Goal: Use online tool/utility: Utilize a website feature to perform a specific function

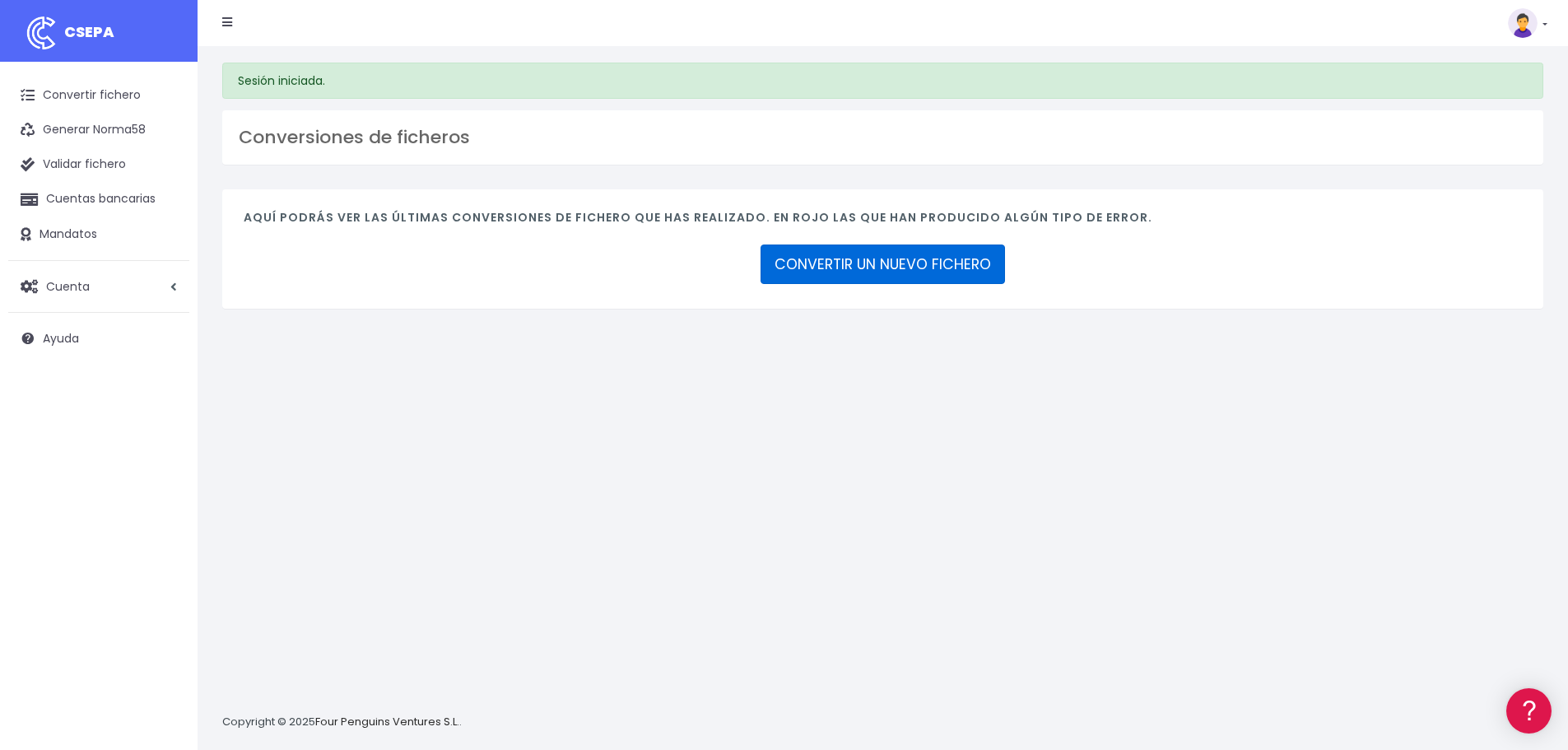
click at [913, 267] on link "CONVERTIR UN NUEVO FICHERO" at bounding box center [882, 263] width 244 height 39
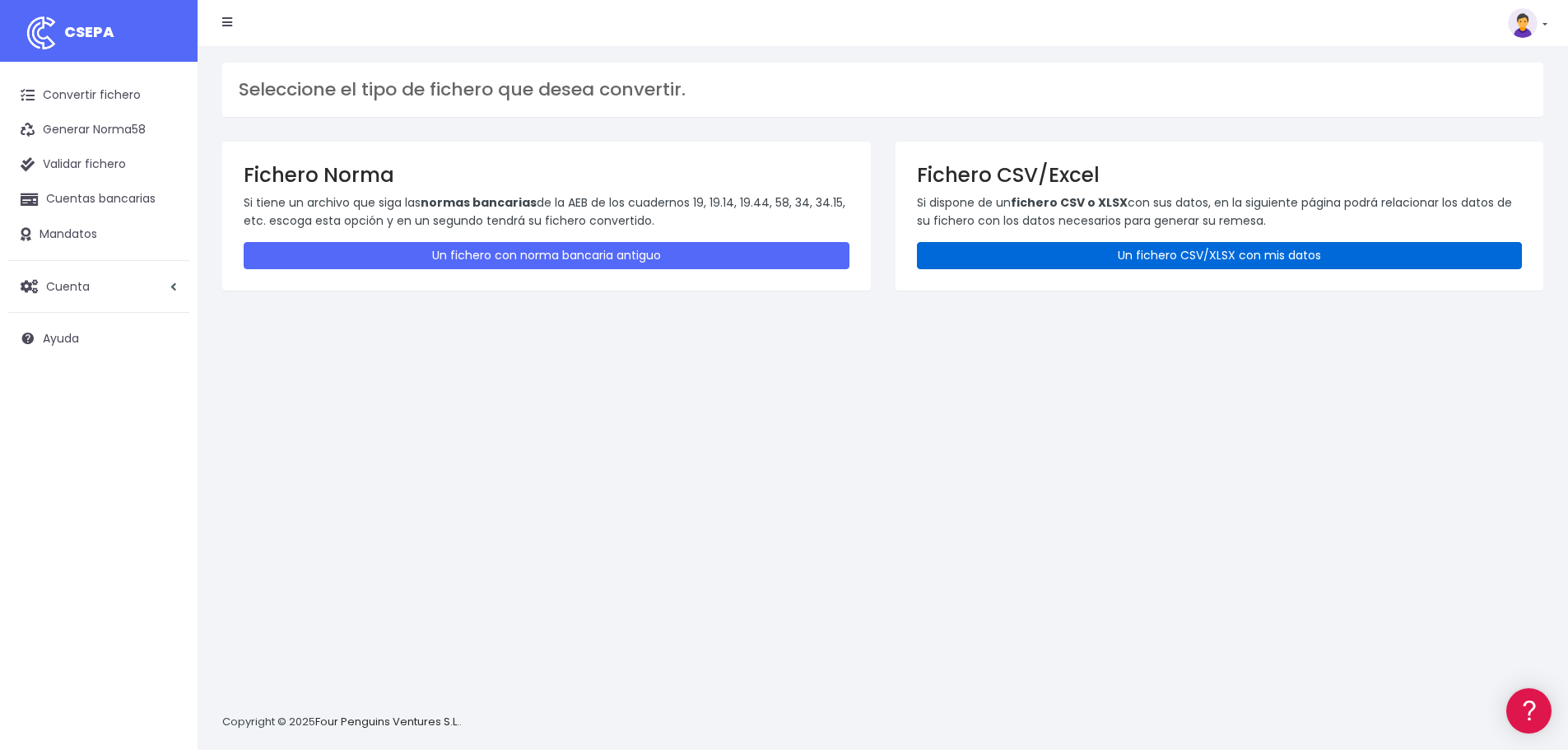
click at [1053, 266] on link "Un fichero CSV/XLSX con mis datos" at bounding box center [1220, 255] width 606 height 27
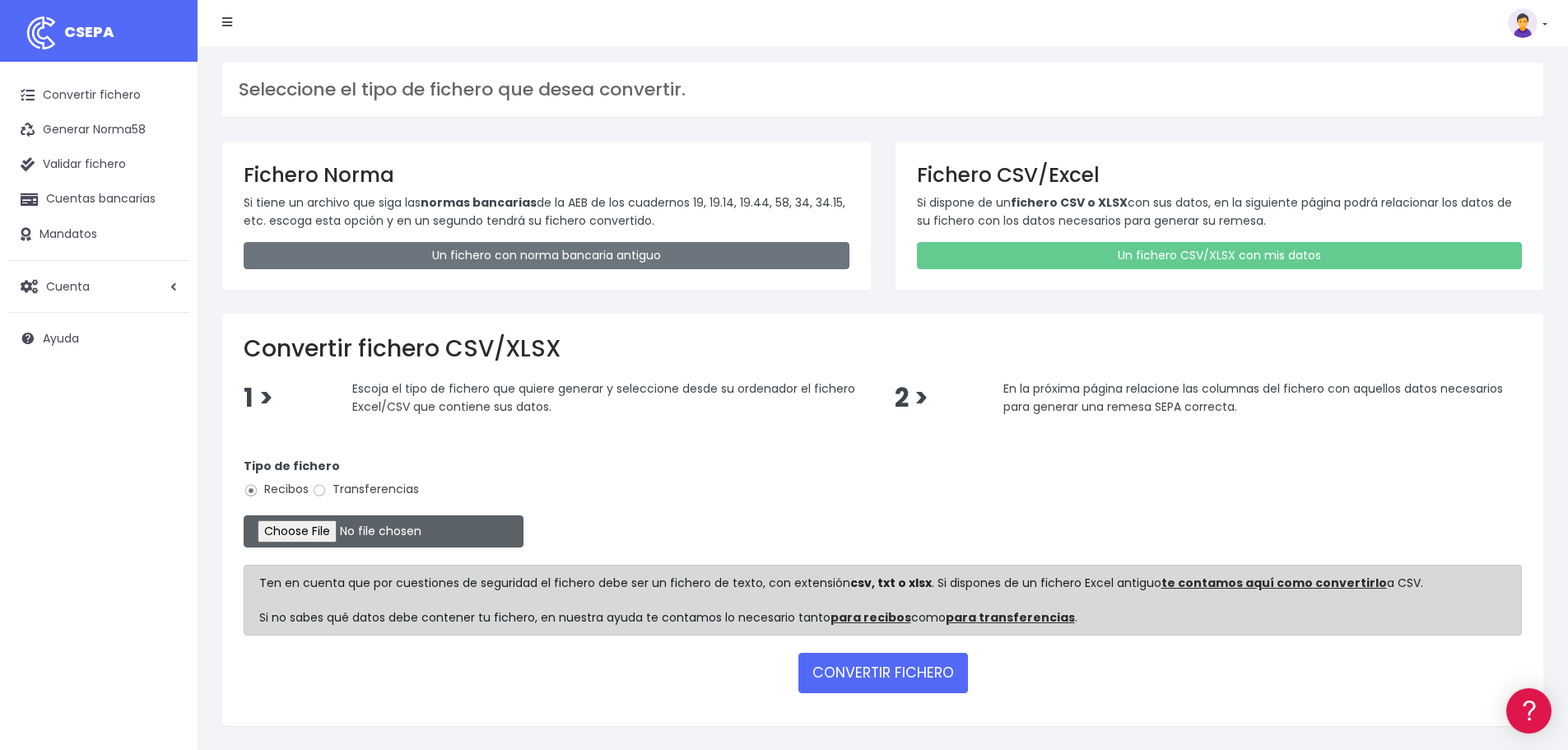
click at [329, 527] on input "file" at bounding box center [383, 530] width 280 height 32
type input "C:\fakepath\Remesa Pagos Confort^LM 01092025.xlsx"
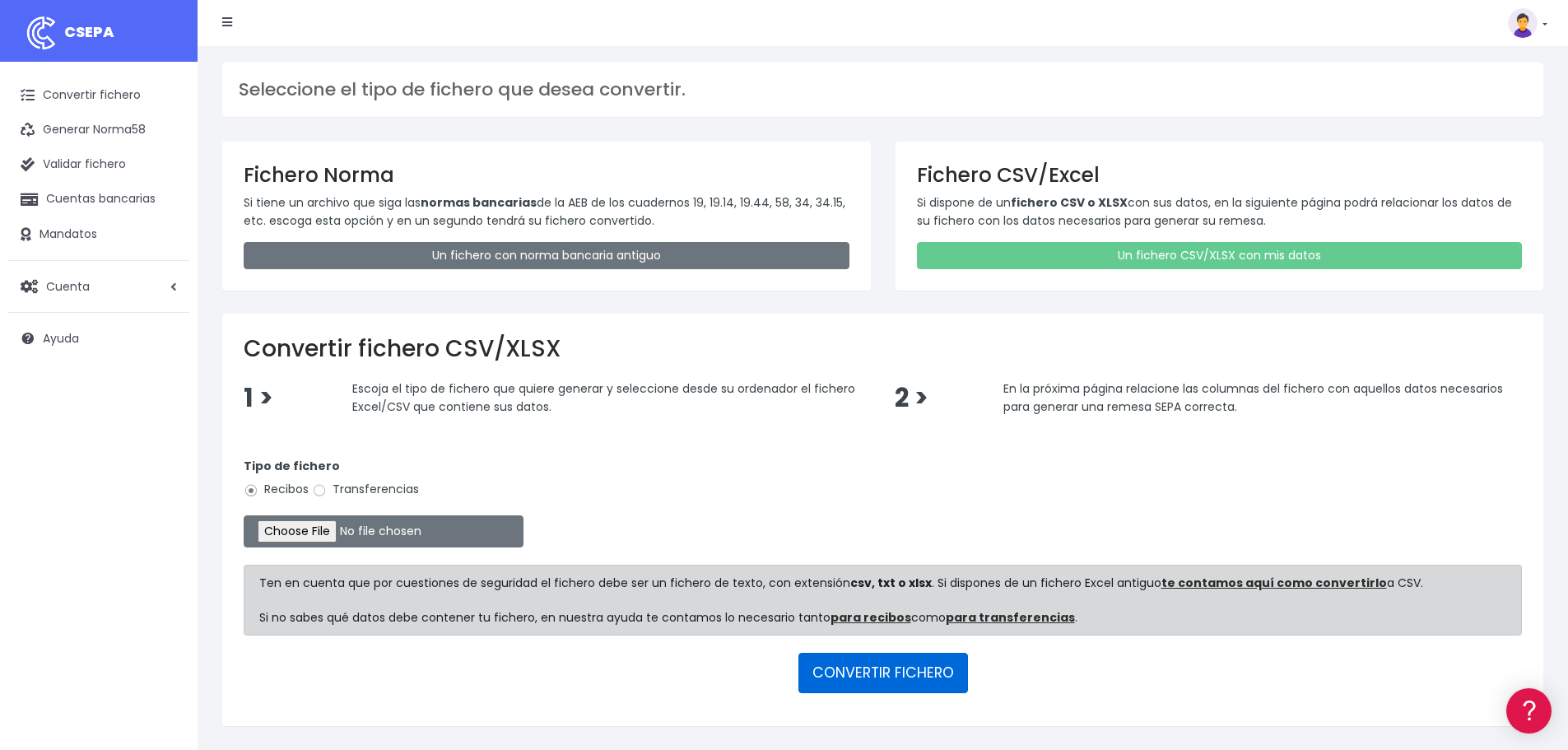
click at [865, 683] on button "CONVERTIR FICHERO" at bounding box center [883, 672] width 170 height 39
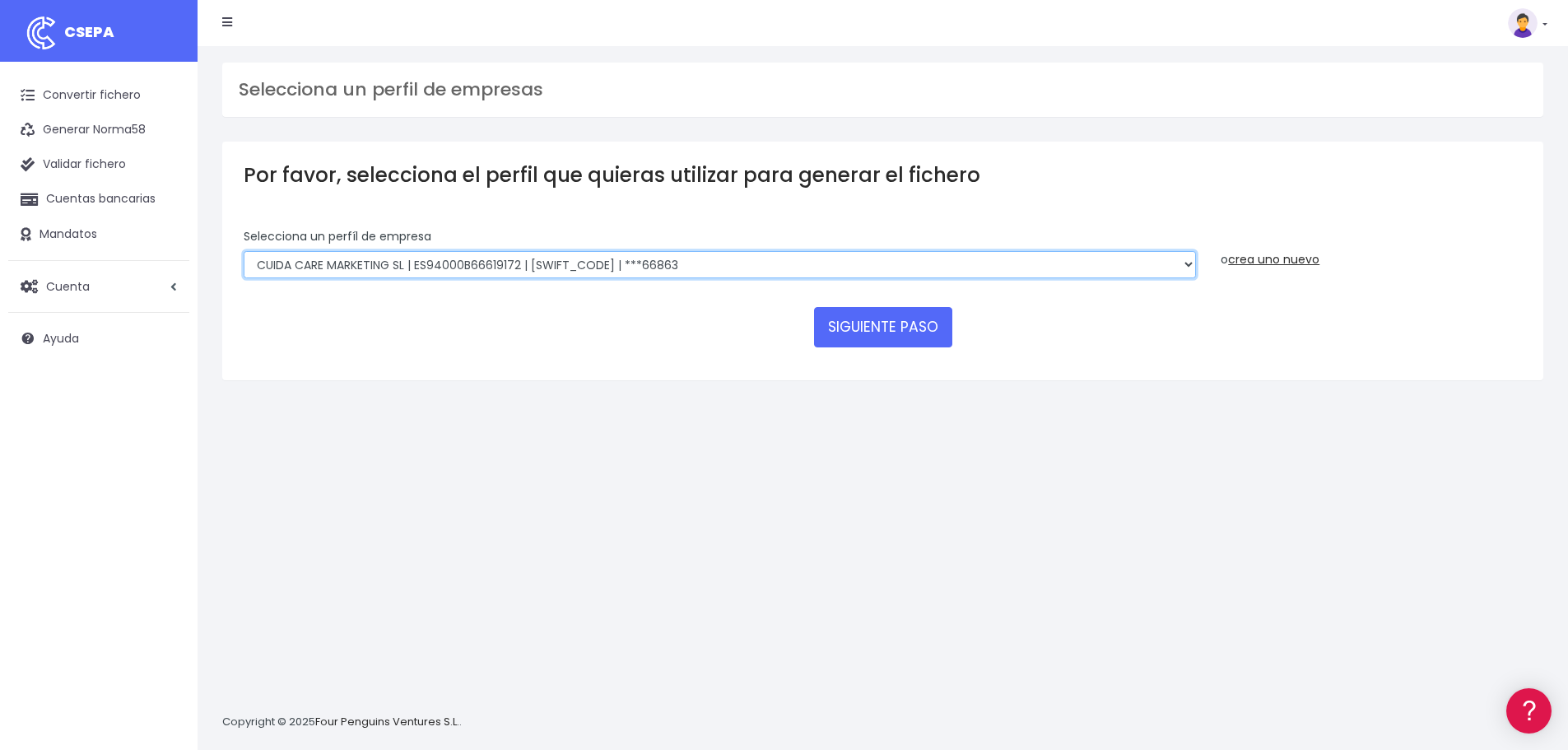
click at [771, 253] on select "Felizvita 2014 SL | ES04000B86993896 | CAIXESBBXXX | ***80224 CUIDA CARE MARKET…" at bounding box center [719, 264] width 952 height 28
click at [243, 251] on select "Felizvita 2014 SL | ES04000B86993896 | CAIXESBBXXX | ***80224 CUIDA CARE MARKET…" at bounding box center [719, 264] width 952 height 28
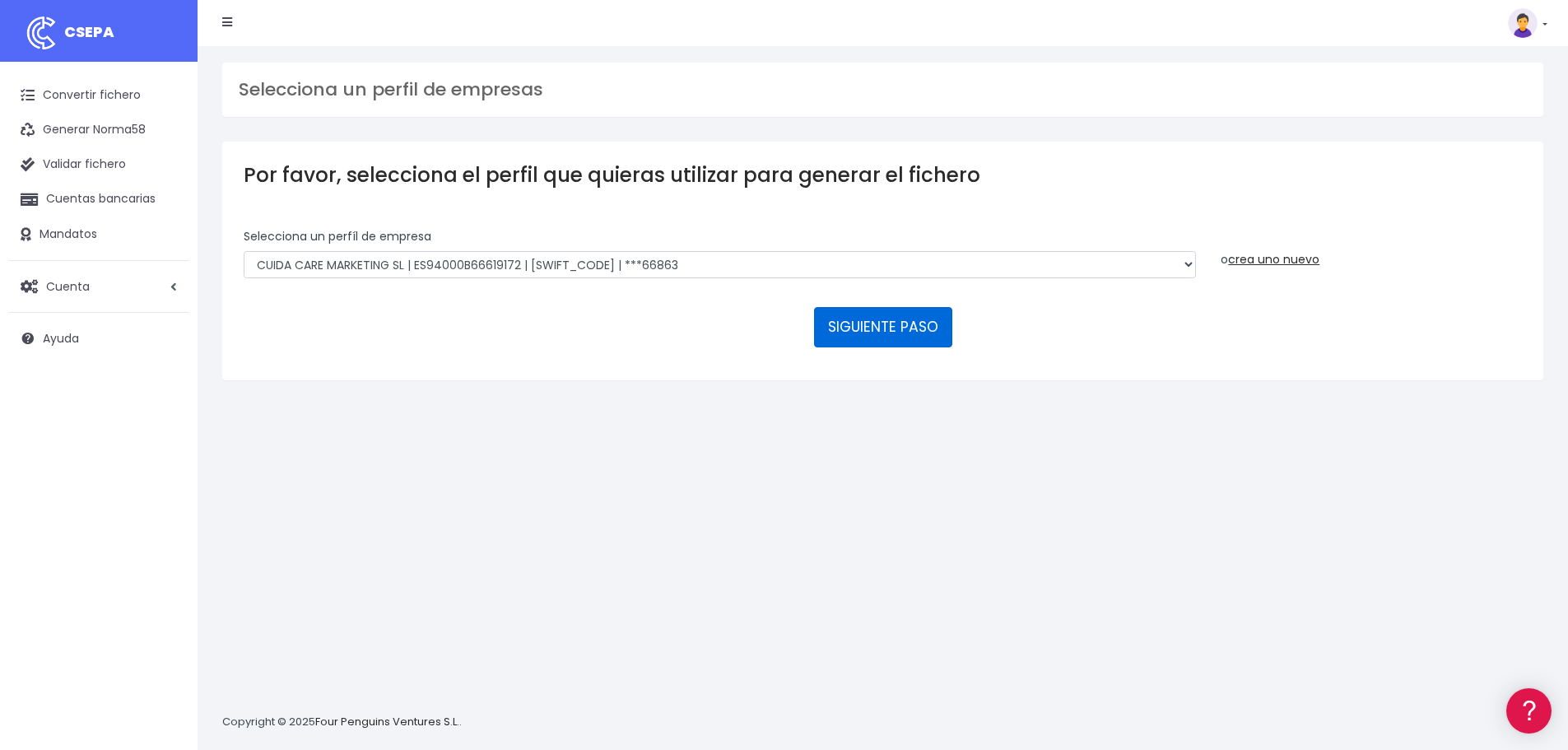
click at [880, 338] on button "SIGUIENTE PASO" at bounding box center [883, 326] width 138 height 39
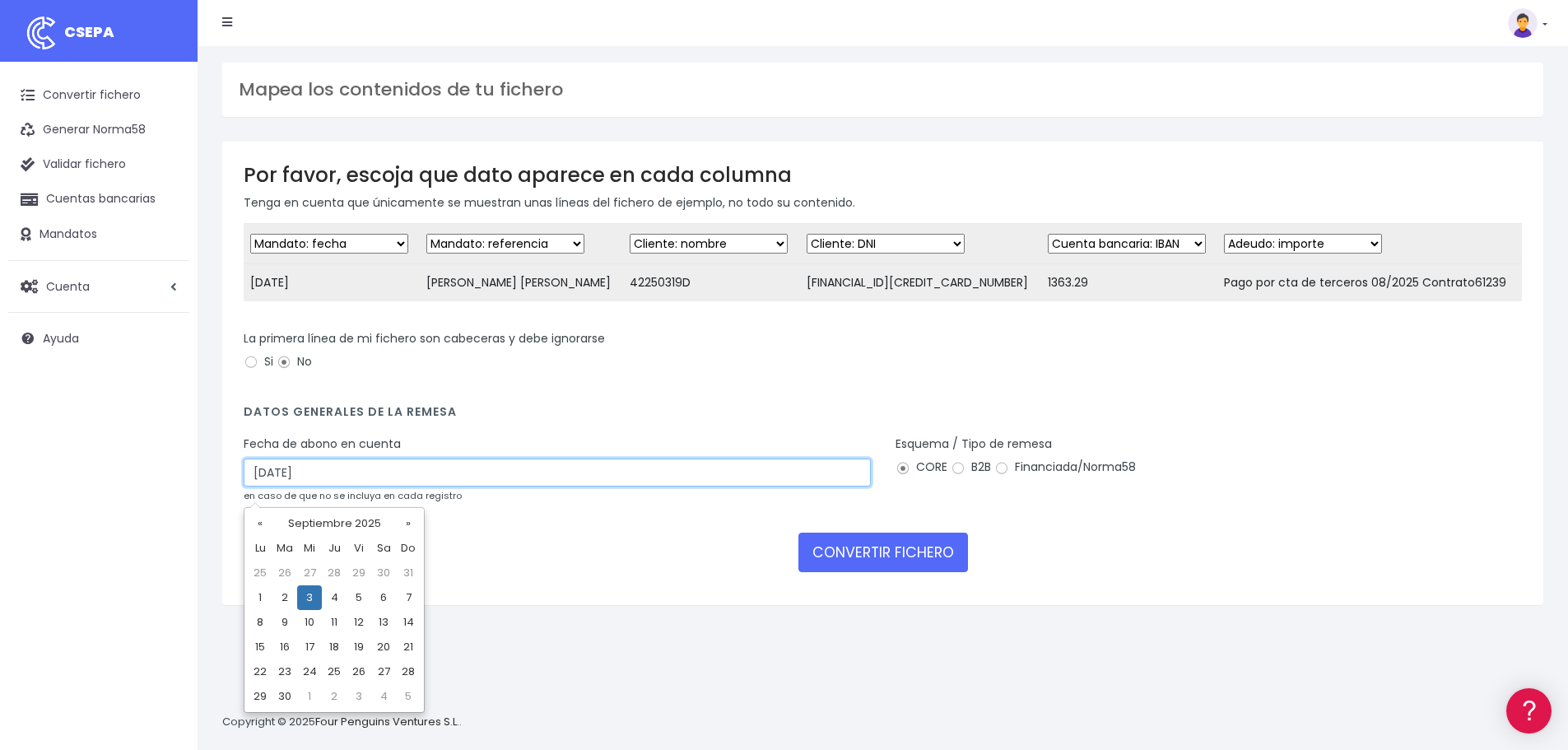
click at [386, 478] on input "03/09/2025" at bounding box center [557, 472] width 628 height 28
click at [263, 592] on td "1" at bounding box center [260, 597] width 25 height 25
type input "01/09/2025"
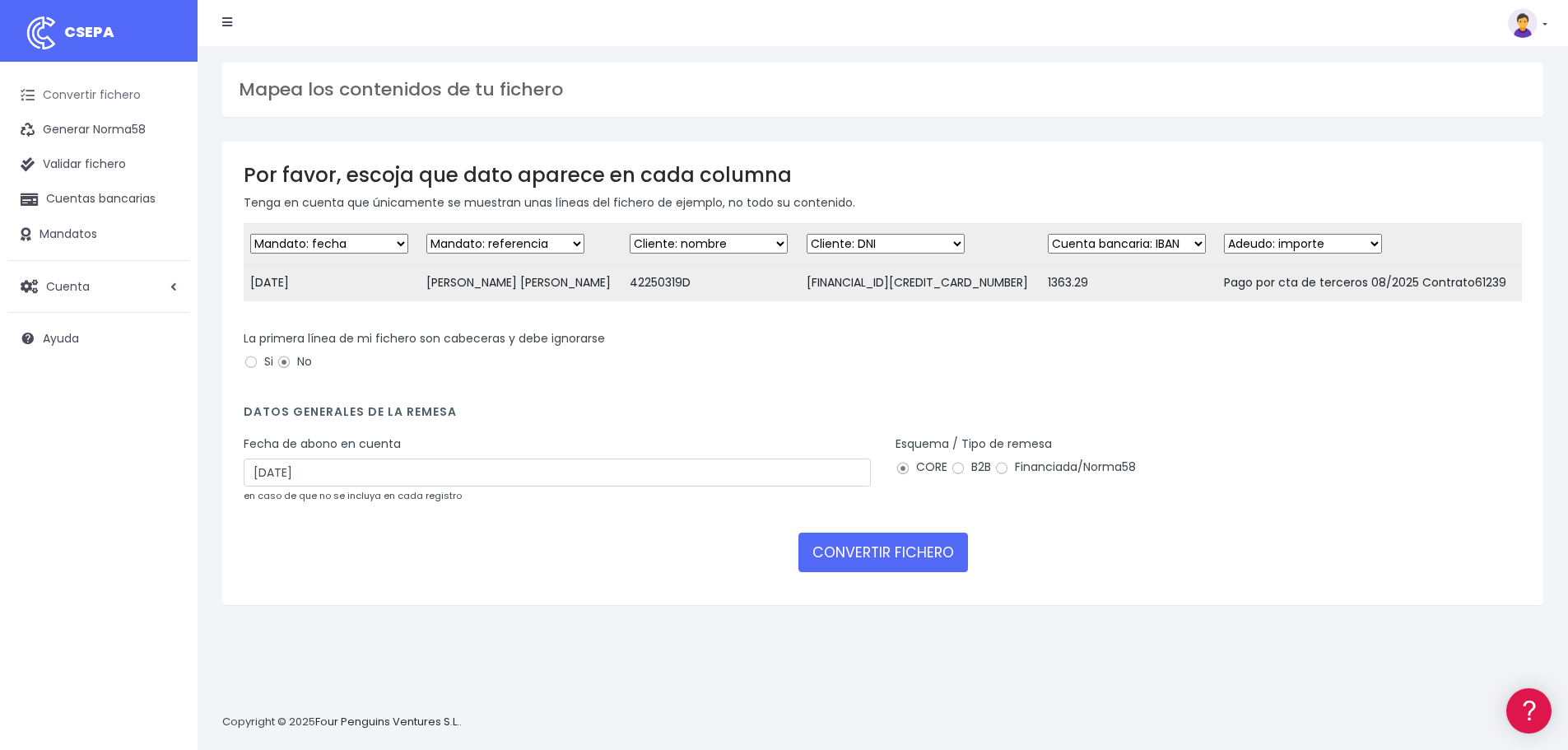
click at [85, 88] on link "Convertir fichero" at bounding box center [98, 95] width 181 height 35
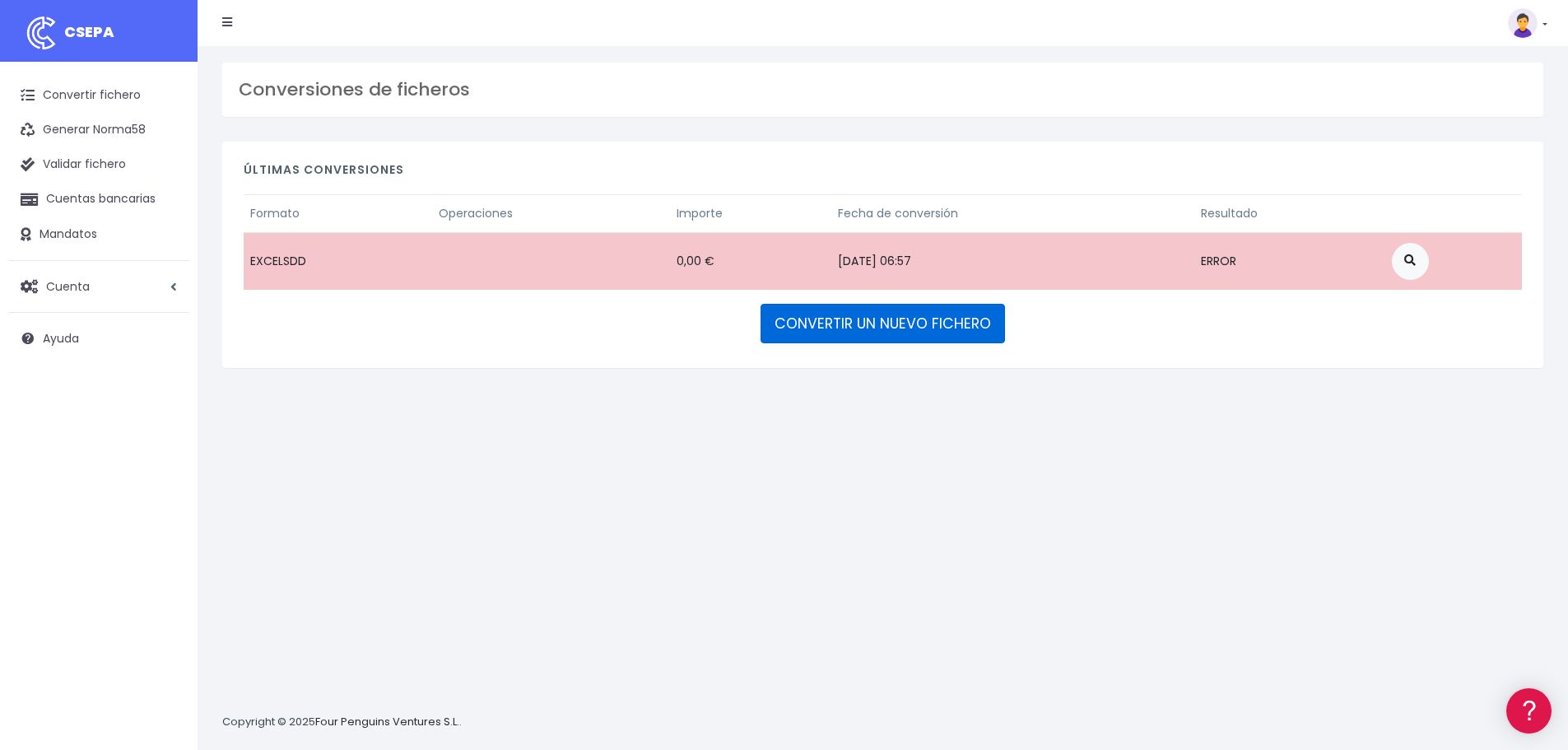
click at [935, 322] on link "CONVERTIR UN NUEVO FICHERO" at bounding box center [882, 322] width 244 height 39
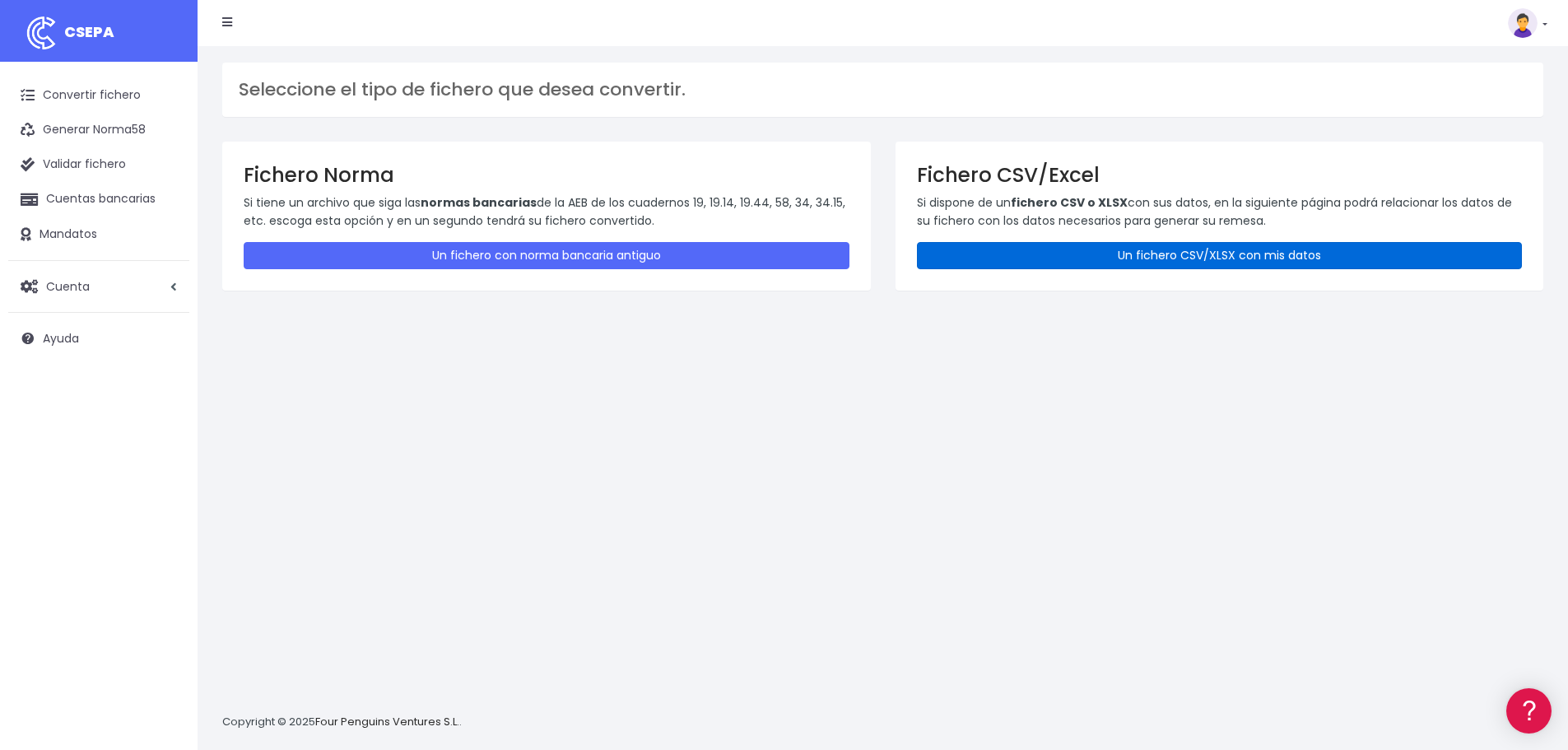
click at [988, 263] on link "Un fichero CSV/XLSX con mis datos" at bounding box center [1220, 255] width 606 height 27
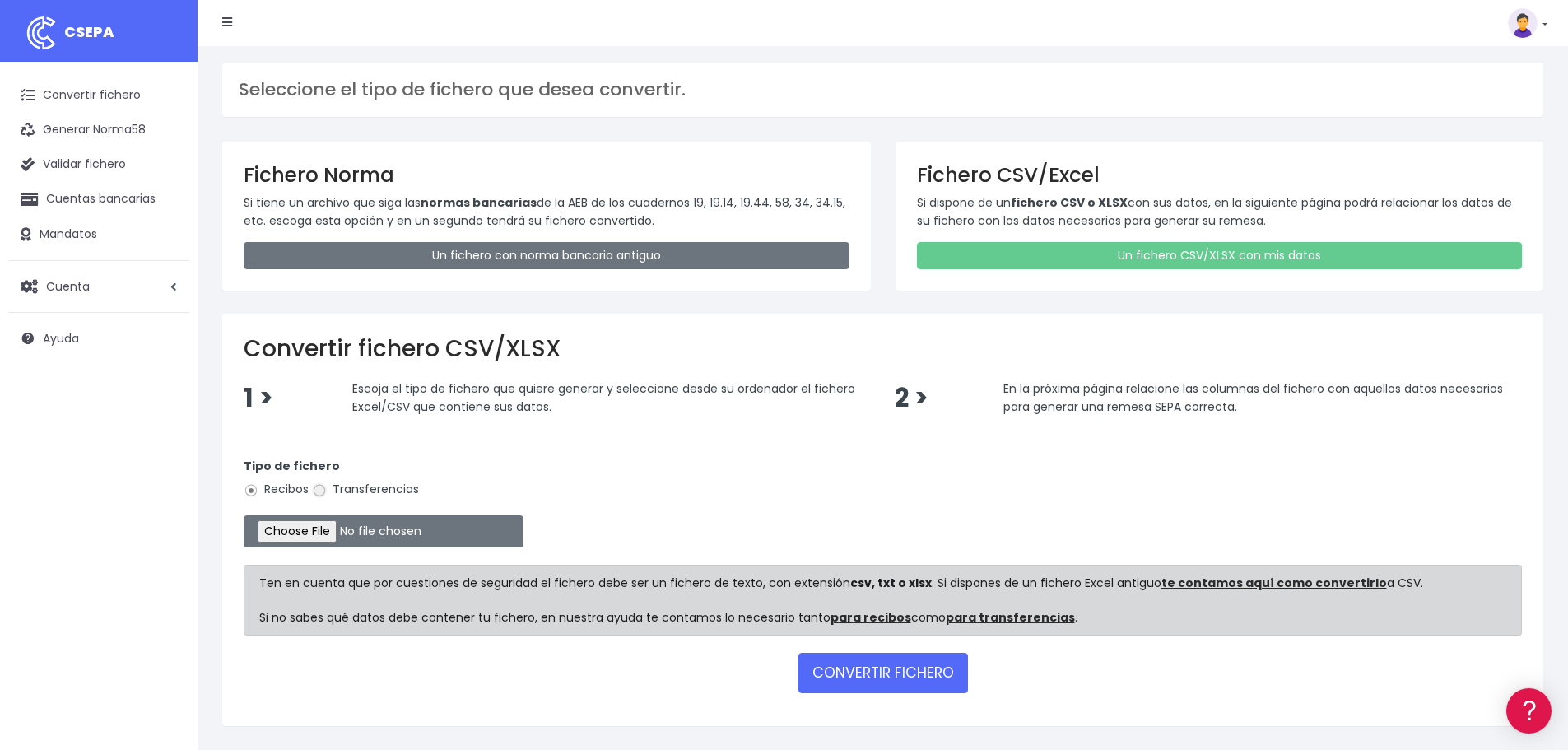
click at [321, 488] on input "Transferencias" at bounding box center [319, 490] width 15 height 15
radio input "true"
click at [328, 528] on input "file" at bounding box center [383, 530] width 280 height 32
type input "C:\fakepath\Remesa Pagos Confort^LM 01092025.xlsx"
click at [885, 678] on button "CONVERTIR FICHERO" at bounding box center [883, 672] width 170 height 39
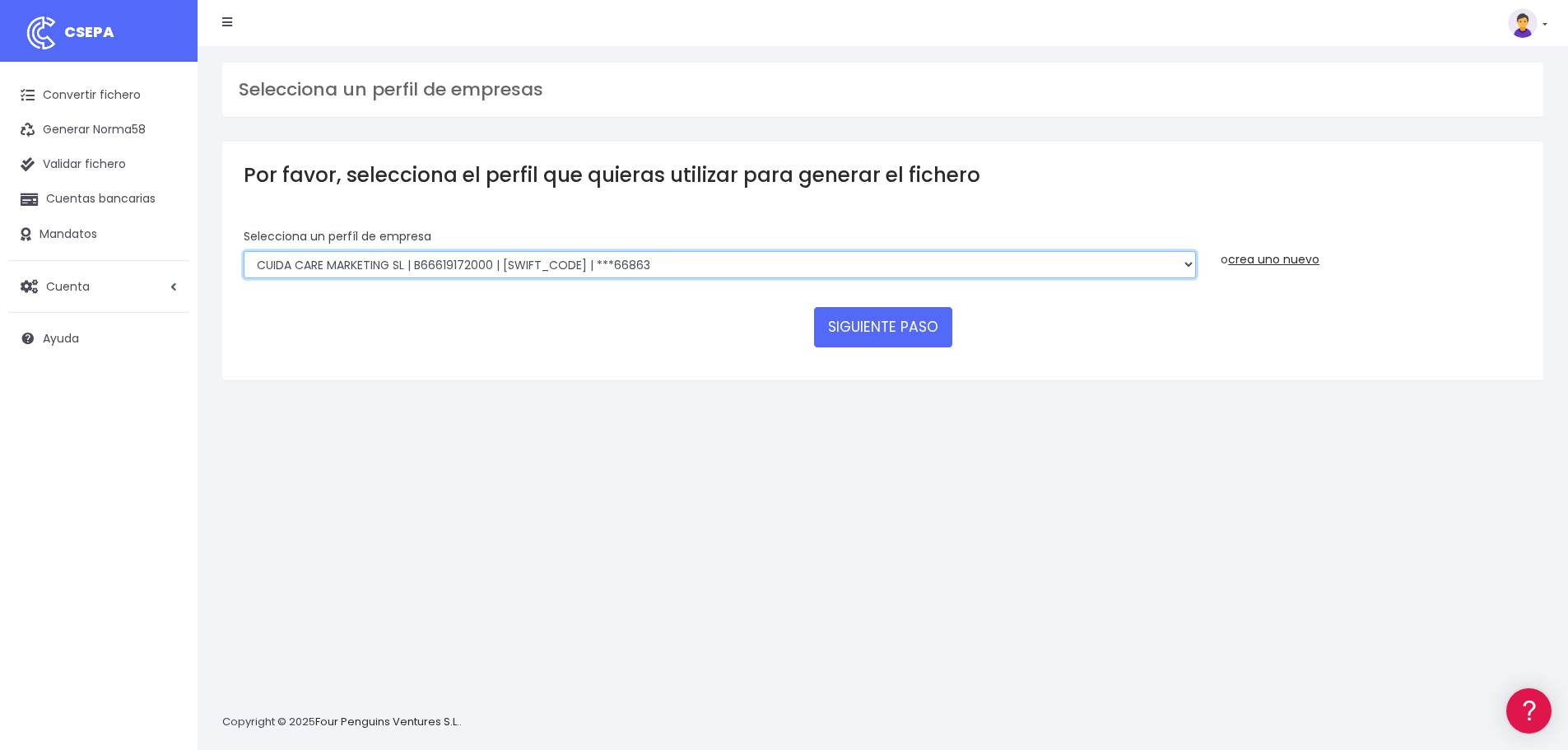
click at [654, 263] on select "Felizvita 2014 SL | B86993896 | CAIXESBBXXX | ***80224 Assisvita Asistencia S.L…" at bounding box center [719, 264] width 952 height 28
click at [243, 251] on select "Felizvita 2014 SL | B86993896 | CAIXESBBXXX | ***80224 Assisvita Asistencia S.L…" at bounding box center [719, 264] width 952 height 28
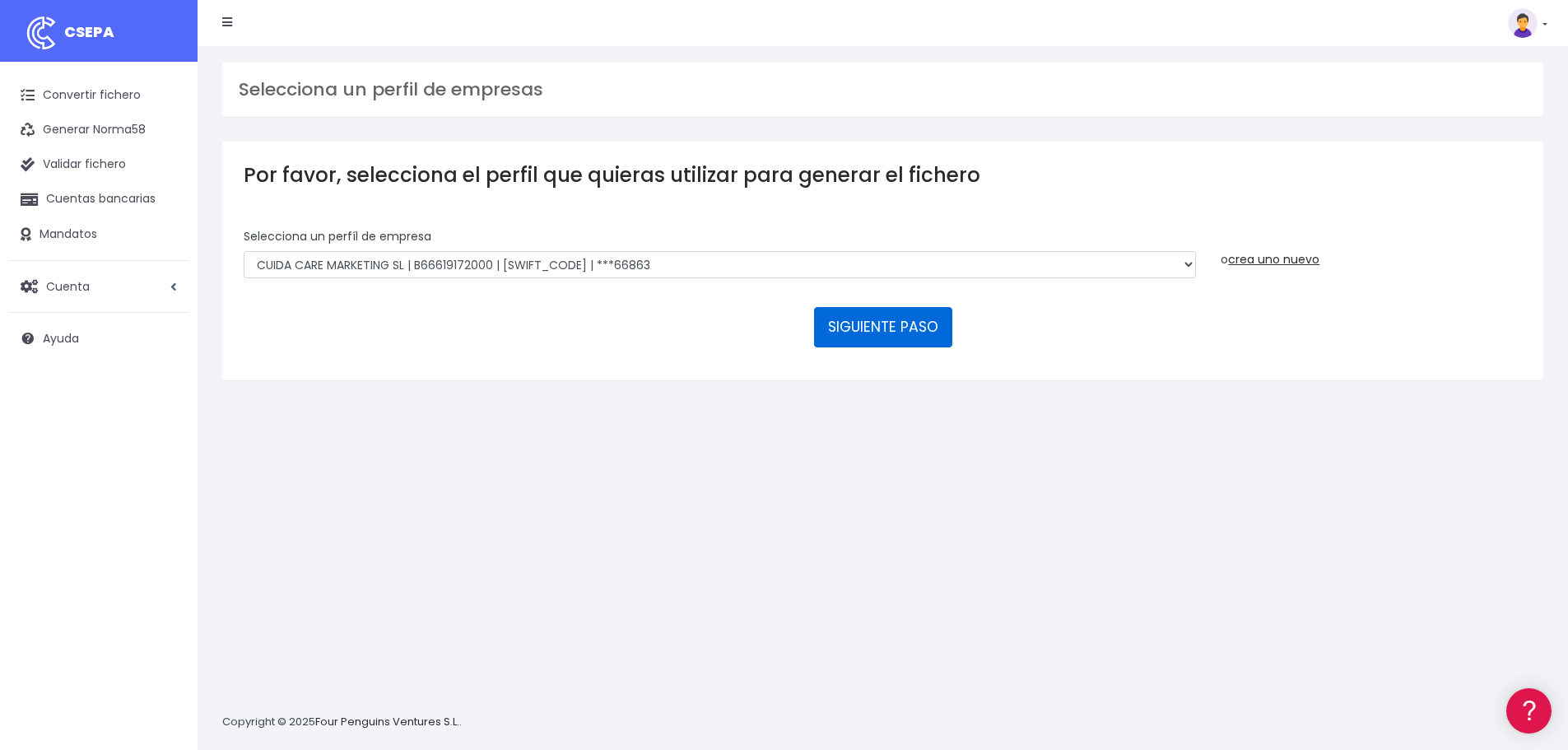
click at [851, 339] on button "SIGUIENTE PASO" at bounding box center [883, 326] width 138 height 39
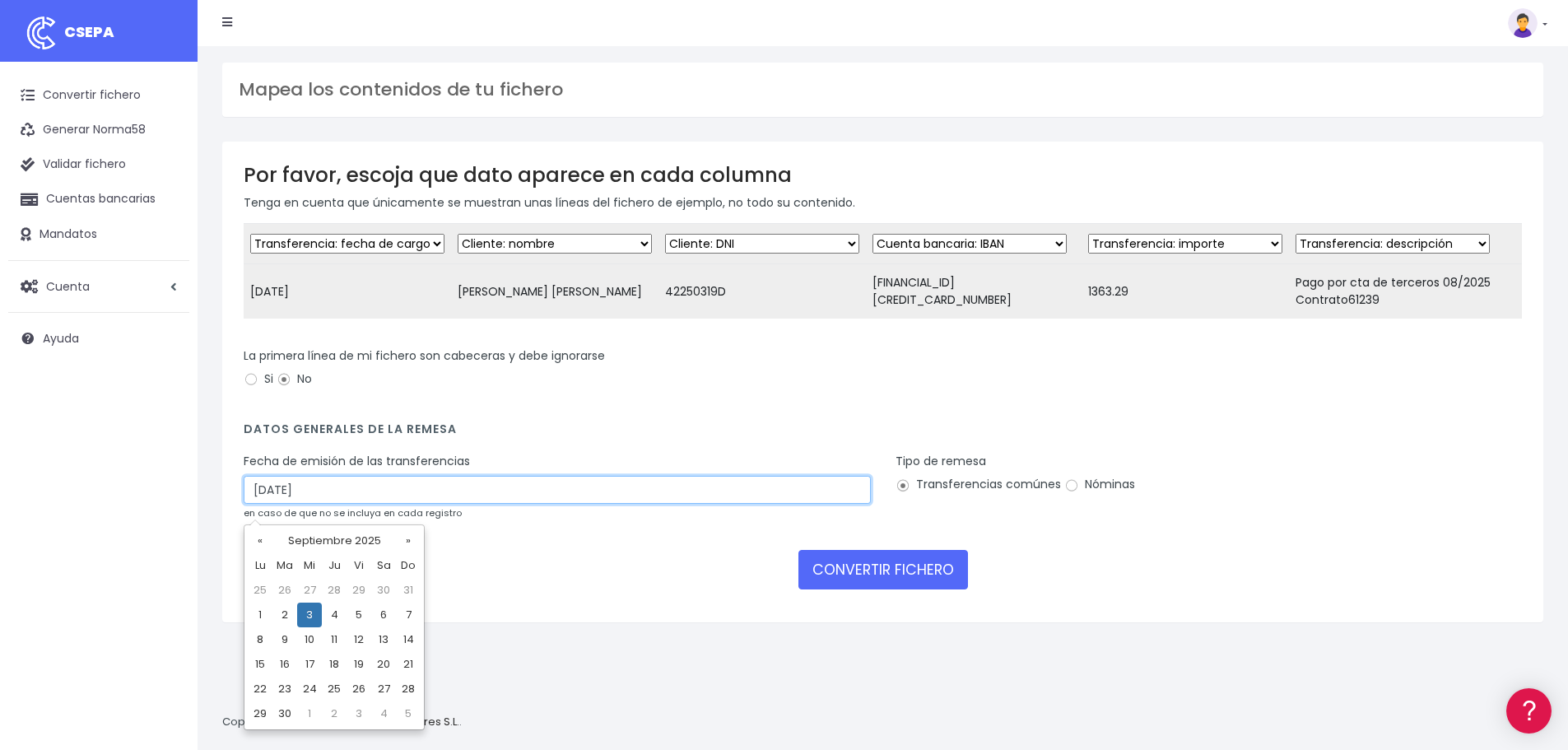
click at [460, 497] on input "03/09/2025" at bounding box center [557, 489] width 628 height 28
drag, startPoint x: 261, startPoint y: 605, endPoint x: 303, endPoint y: 612, distance: 42.6
click at [260, 605] on td "1" at bounding box center [260, 614] width 25 height 25
type input "01/09/2025"
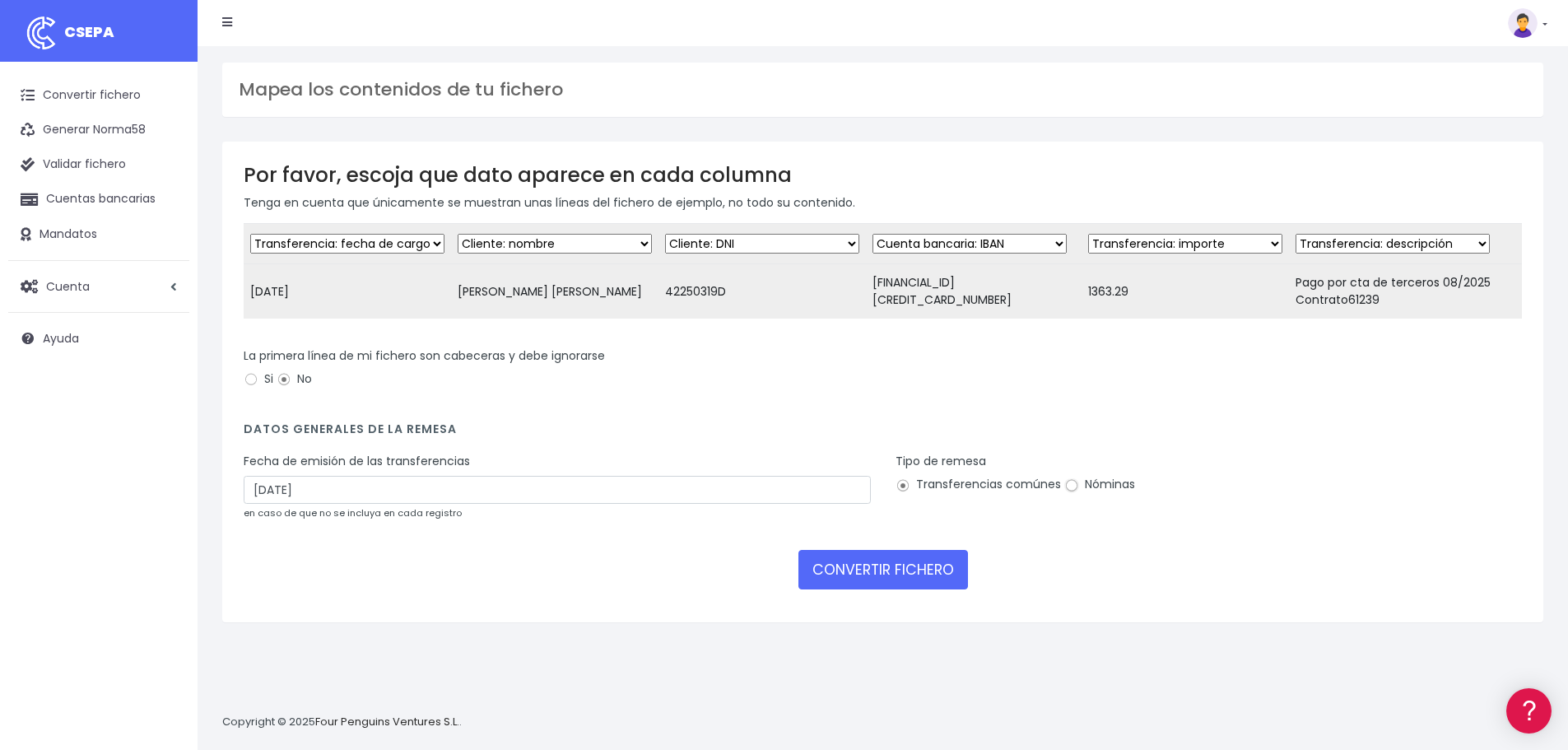
click at [1070, 493] on input "Nóminas" at bounding box center [1072, 486] width 15 height 15
radio input "true"
click at [912, 577] on button "CONVERTIR FICHERO" at bounding box center [883, 568] width 170 height 39
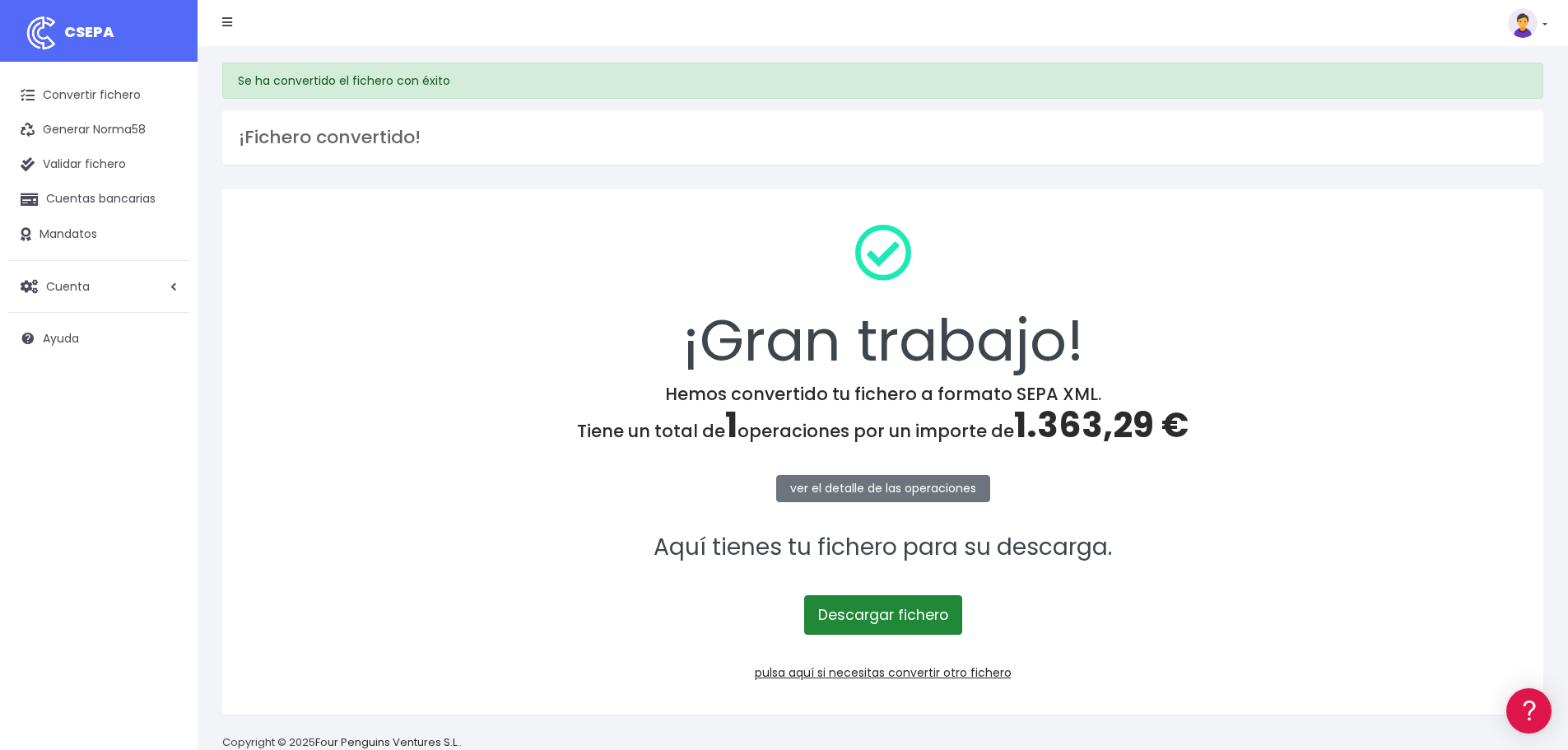
click at [915, 619] on link "Descargar fichero" at bounding box center [883, 614] width 158 height 39
click at [904, 619] on link "Descargar fichero" at bounding box center [883, 614] width 158 height 39
